Goal: Use online tool/utility

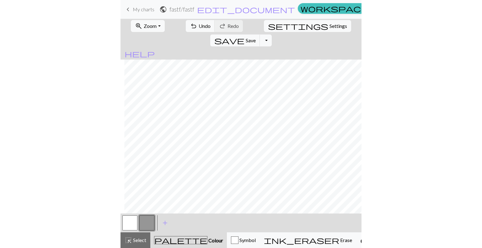
scroll to position [8, 26]
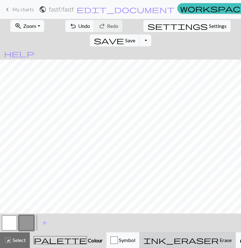
click at [164, 237] on div "ink_eraser Erase Erase" at bounding box center [188, 241] width 88 height 8
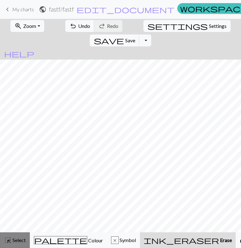
click at [11, 237] on div "highlight_alt Select Select" at bounding box center [15, 241] width 22 height 8
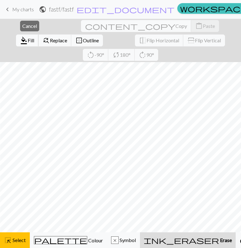
click at [28, 36] on span "format_color_fill" at bounding box center [24, 40] width 8 height 9
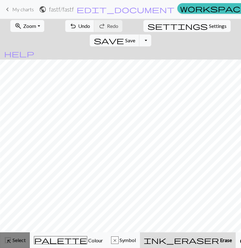
click at [19, 241] on span "Select" at bounding box center [19, 240] width 14 height 6
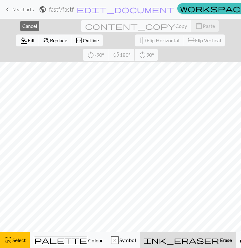
click at [219, 242] on span "Erase" at bounding box center [225, 240] width 13 height 6
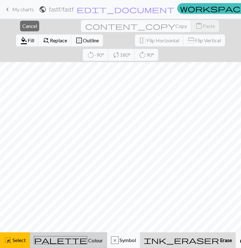
click at [87, 238] on span "Colour" at bounding box center [95, 241] width 16 height 6
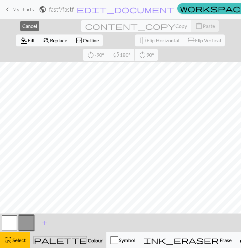
click at [14, 220] on button "button" at bounding box center [9, 223] width 15 height 15
click at [26, 220] on button "button" at bounding box center [26, 223] width 15 height 15
click at [34, 37] on span "Fill" at bounding box center [31, 40] width 7 height 6
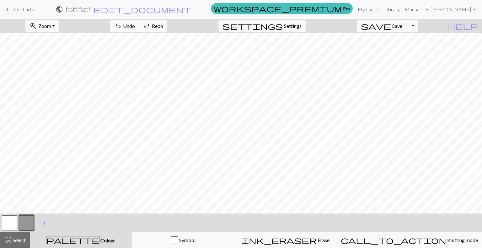
scroll to position [8, 0]
click at [241, 236] on button "ink_eraser Erase Erase" at bounding box center [285, 241] width 103 height 16
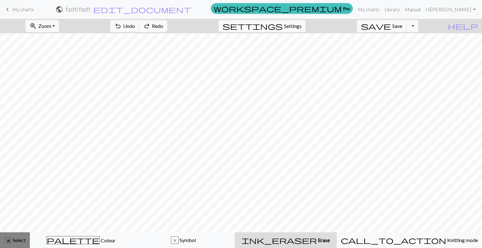
click at [22, 246] on button "highlight_alt Select Select" at bounding box center [15, 241] width 30 height 16
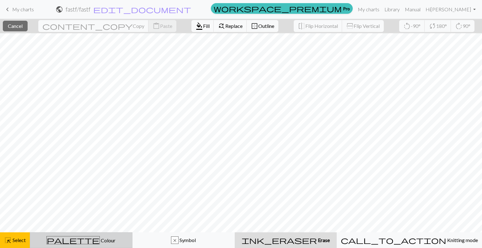
click at [102, 239] on div "palette Colour Colour" at bounding box center [81, 240] width 95 height 8
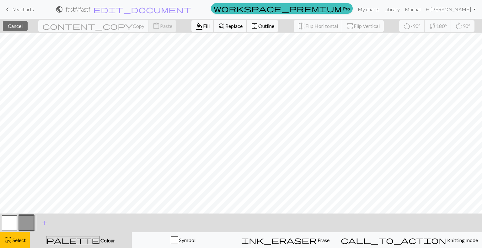
click at [12, 225] on button "button" at bounding box center [9, 223] width 15 height 15
click at [203, 25] on span "Fill" at bounding box center [206, 26] width 7 height 6
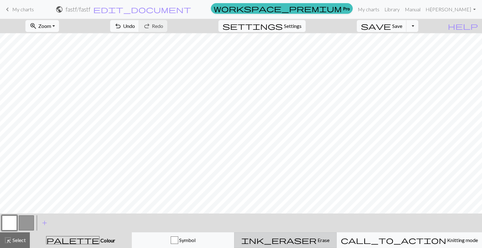
click at [241, 244] on div "ink_eraser Erase Erase" at bounding box center [285, 241] width 95 height 8
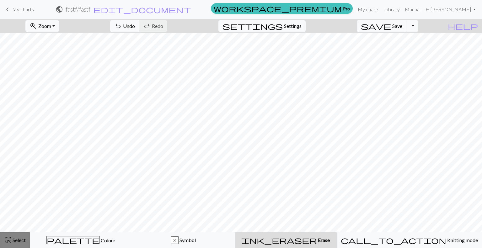
click at [13, 240] on span "Select" at bounding box center [19, 240] width 14 height 6
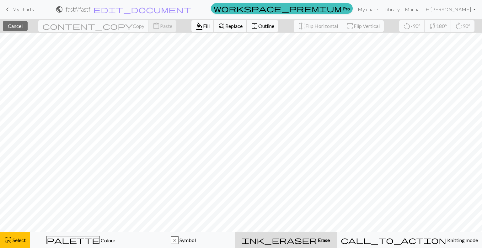
click at [203, 25] on span "Fill" at bounding box center [206, 26] width 7 height 6
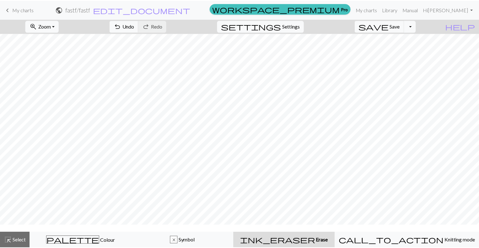
scroll to position [0, 0]
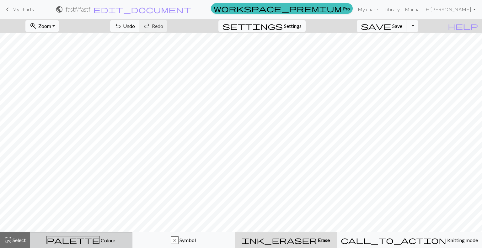
click at [104, 243] on div "palette Colour Colour" at bounding box center [81, 240] width 95 height 8
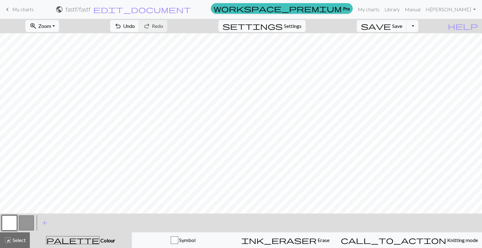
click at [21, 223] on button "button" at bounding box center [26, 223] width 15 height 15
click at [11, 222] on button "button" at bounding box center [9, 223] width 15 height 15
click at [31, 227] on button "button" at bounding box center [26, 223] width 15 height 15
click at [9, 222] on button "button" at bounding box center [9, 223] width 15 height 15
click at [26, 223] on button "button" at bounding box center [26, 223] width 15 height 15
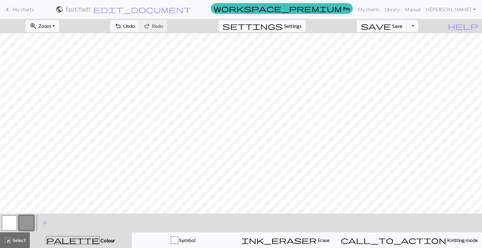
click at [14, 225] on button "button" at bounding box center [9, 223] width 15 height 15
click at [26, 221] on button "button" at bounding box center [26, 223] width 15 height 15
click at [12, 223] on button "button" at bounding box center [9, 223] width 15 height 15
click at [21, 224] on button "button" at bounding box center [26, 223] width 15 height 15
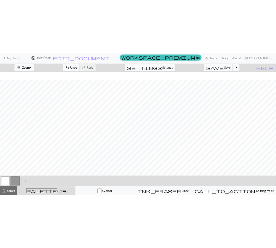
scroll to position [14, 0]
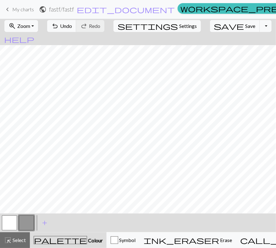
click at [8, 229] on button "button" at bounding box center [9, 223] width 15 height 15
click at [28, 222] on button "button" at bounding box center [26, 223] width 15 height 15
click at [12, 221] on button "button" at bounding box center [9, 223] width 15 height 15
click at [30, 230] on button "button" at bounding box center [26, 223] width 15 height 15
click at [7, 221] on button "button" at bounding box center [9, 223] width 15 height 15
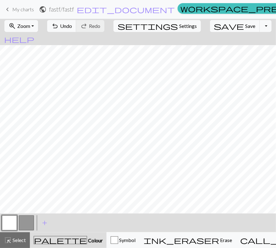
click at [23, 226] on button "button" at bounding box center [26, 223] width 15 height 15
click at [8, 224] on button "button" at bounding box center [9, 223] width 15 height 15
click at [27, 221] on button "button" at bounding box center [26, 223] width 15 height 15
click at [7, 226] on button "button" at bounding box center [9, 223] width 15 height 15
click at [25, 226] on button "button" at bounding box center [26, 223] width 15 height 15
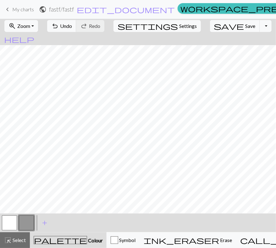
click at [9, 227] on button "button" at bounding box center [9, 223] width 15 height 15
click at [29, 218] on button "button" at bounding box center [26, 223] width 15 height 15
click at [11, 222] on button "button" at bounding box center [9, 223] width 15 height 15
click at [23, 226] on button "button" at bounding box center [26, 223] width 15 height 15
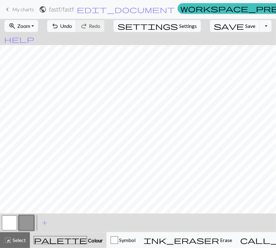
click at [14, 225] on button "button" at bounding box center [9, 223] width 15 height 15
click at [31, 225] on button "button" at bounding box center [26, 223] width 15 height 15
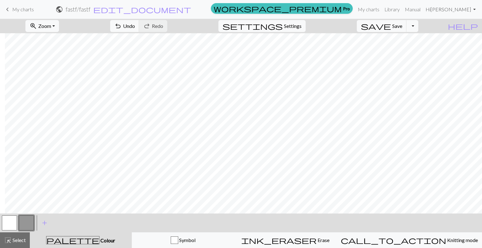
scroll to position [0, 16]
